Goal: Find contact information

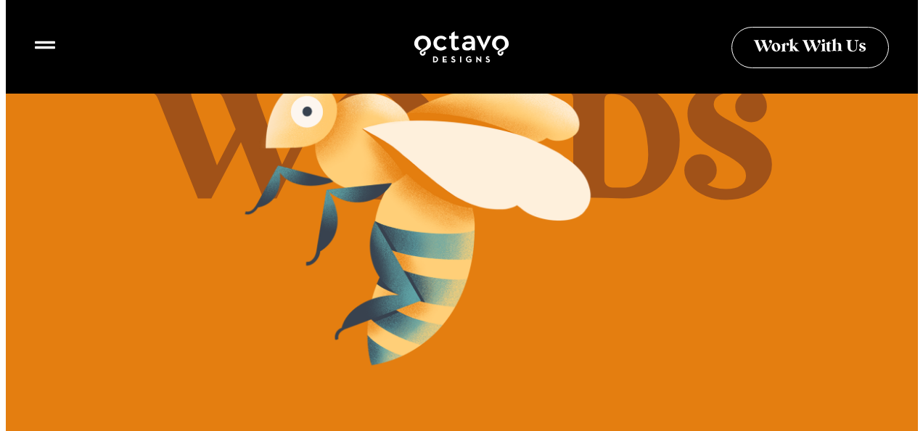
scroll to position [363, 0]
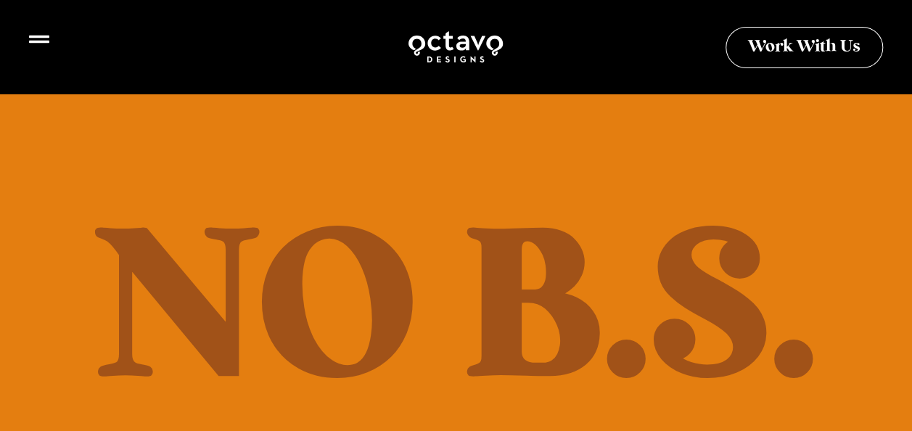
click at [38, 45] on icon at bounding box center [39, 39] width 20 height 20
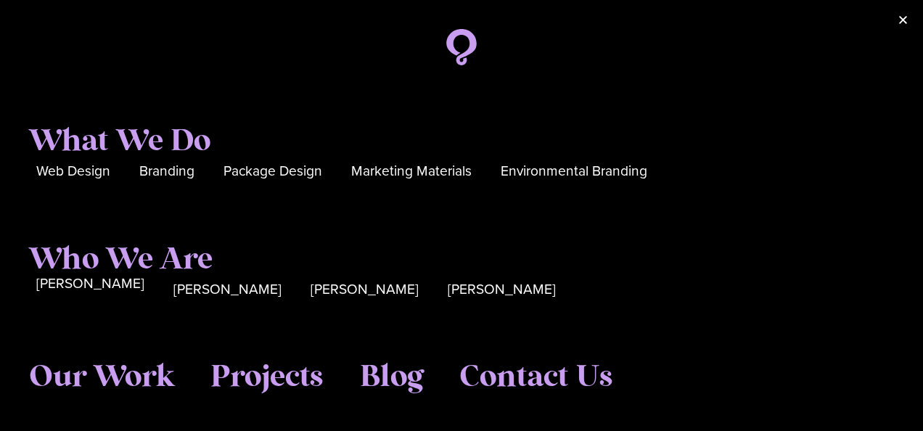
click at [91, 278] on span "[PERSON_NAME]" at bounding box center [90, 284] width 108 height 22
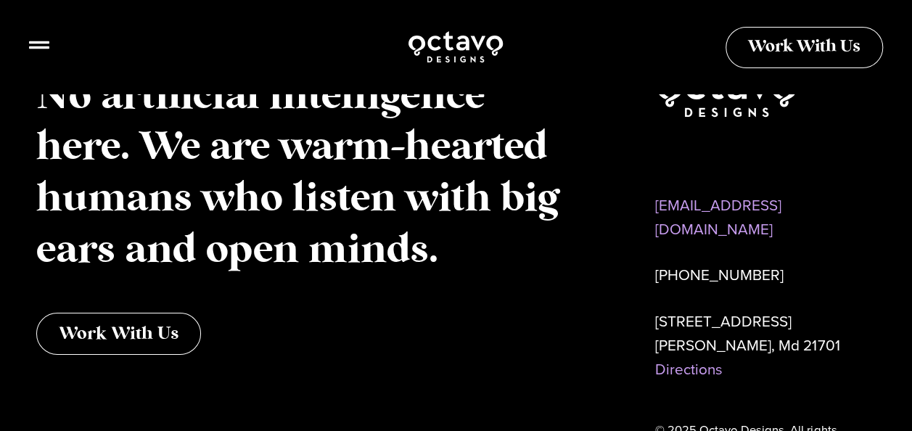
scroll to position [2467, 0]
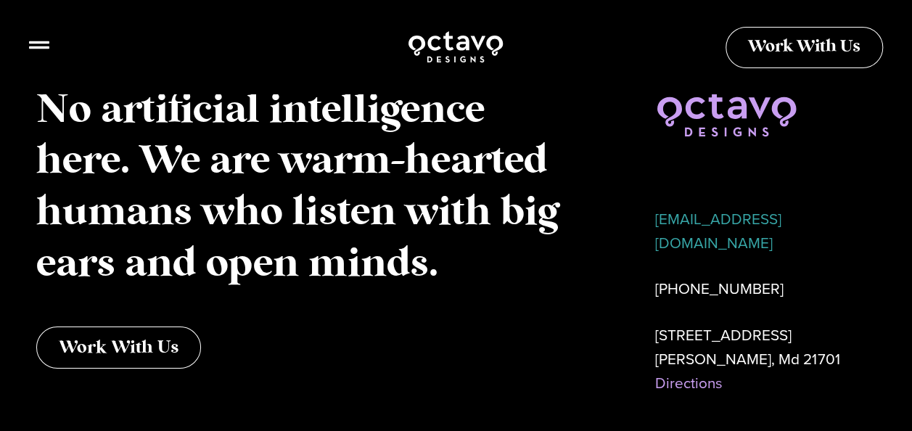
click at [688, 222] on link "[EMAIL_ADDRESS][DOMAIN_NAME]" at bounding box center [718, 231] width 126 height 46
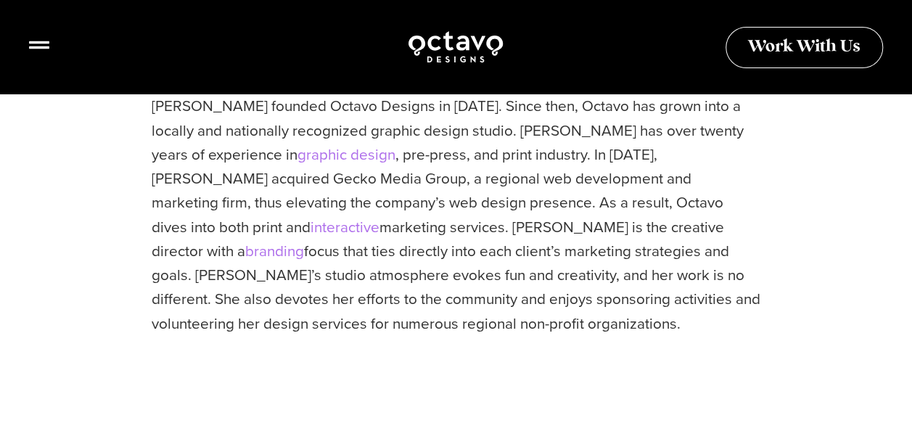
scroll to position [746, 0]
